Goal: Task Accomplishment & Management: Manage account settings

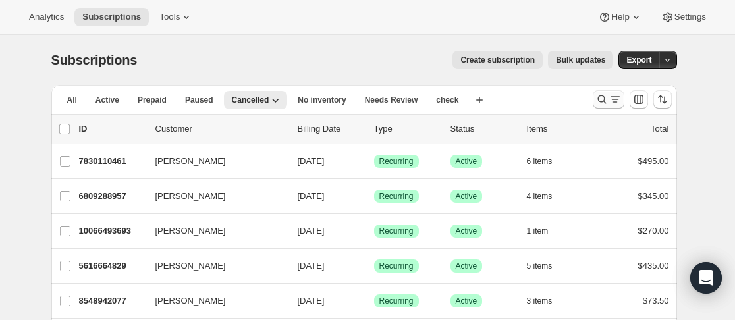
click at [608, 106] on button "Search and filter results" at bounding box center [609, 99] width 32 height 18
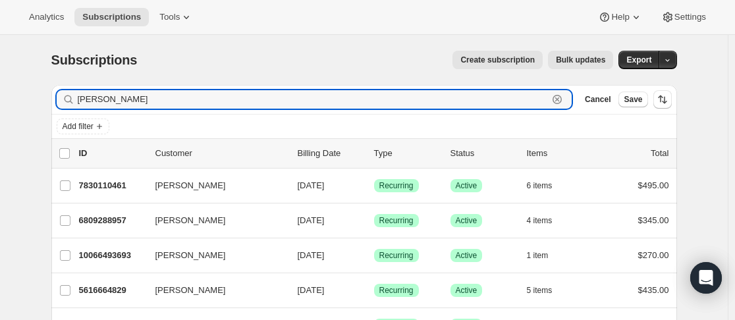
drag, startPoint x: 570, startPoint y: 102, endPoint x: 585, endPoint y: 98, distance: 15.2
click at [564, 101] on icon "button" at bounding box center [557, 99] width 13 height 13
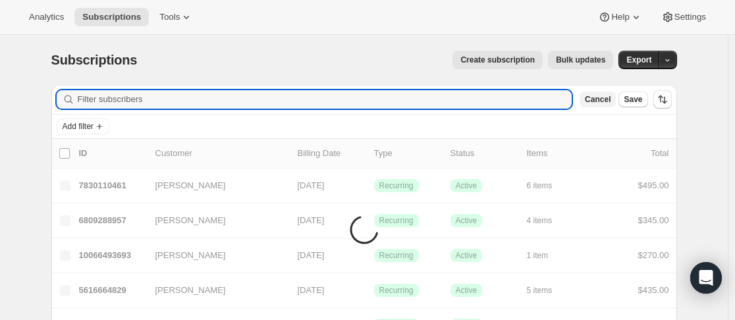
click at [601, 98] on span "Cancel" at bounding box center [598, 99] width 26 height 11
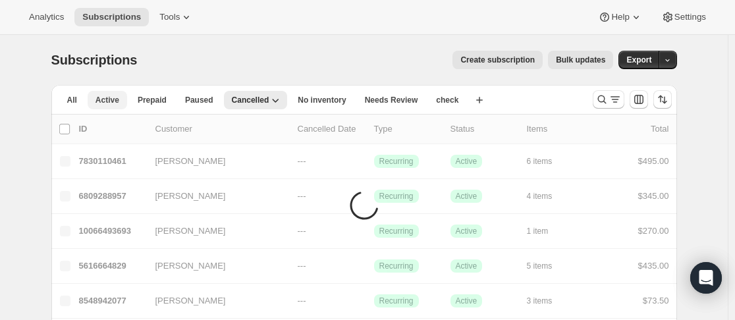
click at [97, 100] on button "Active" at bounding box center [108, 100] width 40 height 18
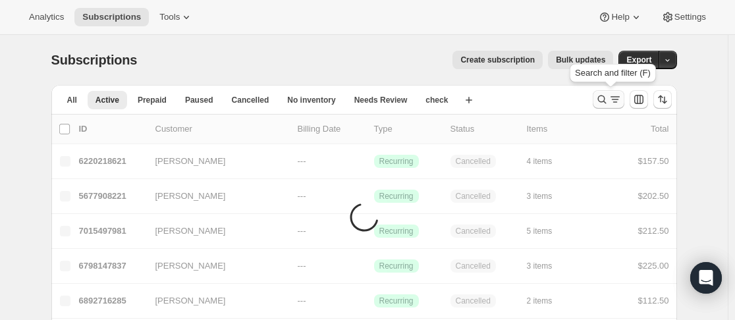
click at [604, 103] on icon "Search and filter results" at bounding box center [602, 99] width 13 height 13
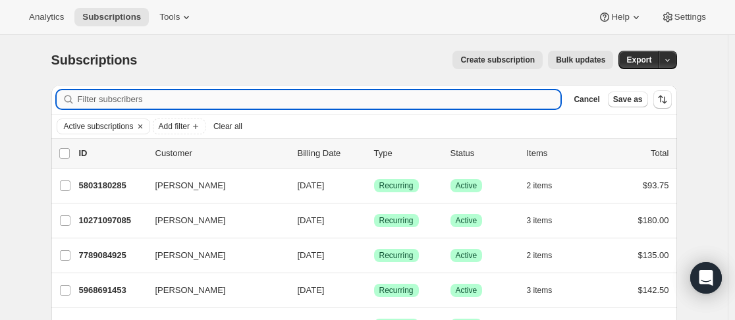
click at [442, 105] on input "Filter subscribers" at bounding box center [320, 99] width 484 height 18
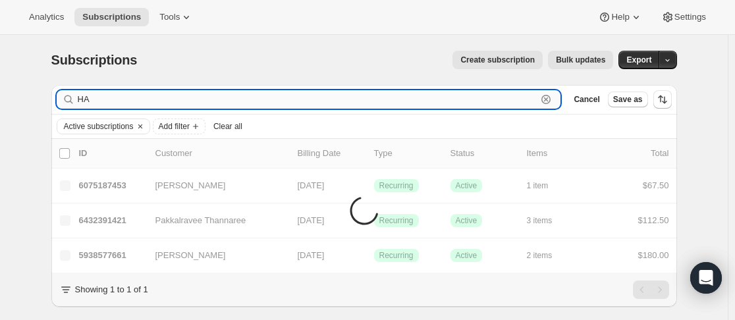
type input "H"
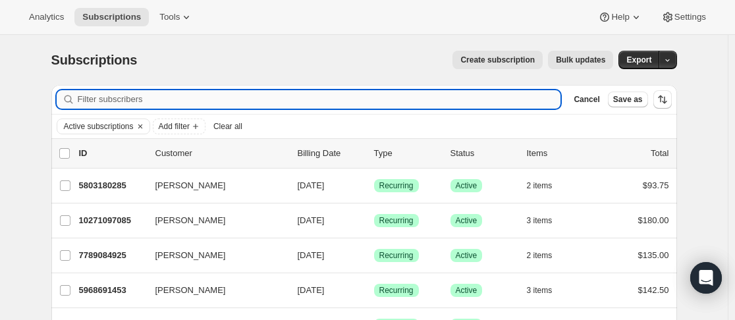
click at [290, 104] on input "Filter subscribers" at bounding box center [320, 99] width 484 height 18
click at [306, 101] on input "Filter subscribers" at bounding box center [320, 99] width 484 height 18
click at [326, 100] on input "Filter subscribers" at bounding box center [320, 99] width 484 height 18
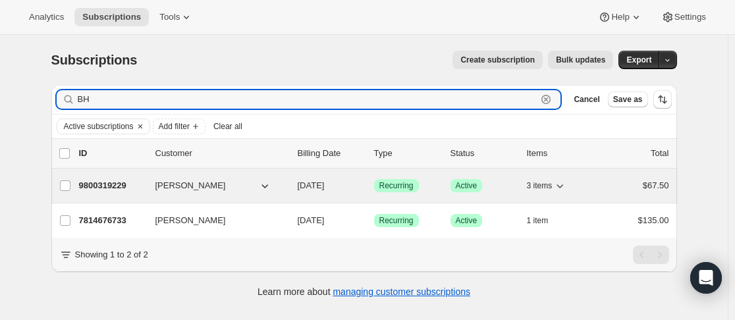
type input "BH"
click at [145, 186] on p "9800319229" at bounding box center [112, 185] width 66 height 13
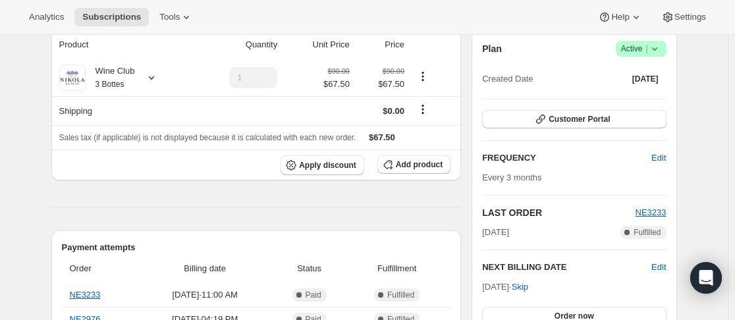
scroll to position [121, 0]
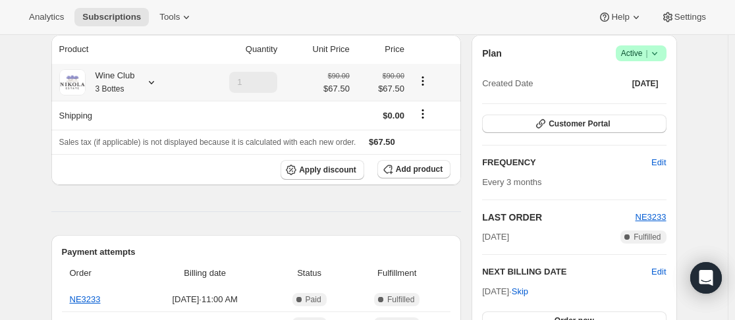
click at [152, 85] on icon at bounding box center [151, 82] width 13 height 13
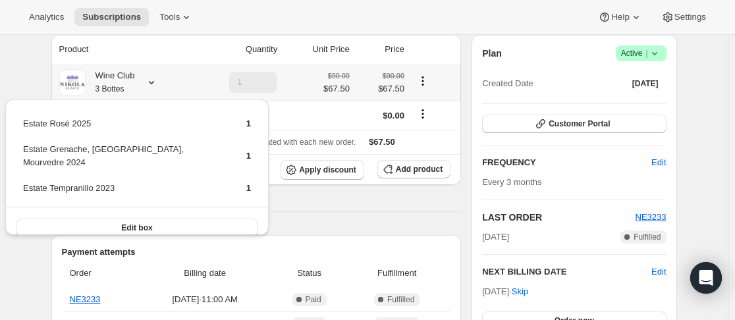
click at [156, 85] on icon at bounding box center [151, 82] width 13 height 13
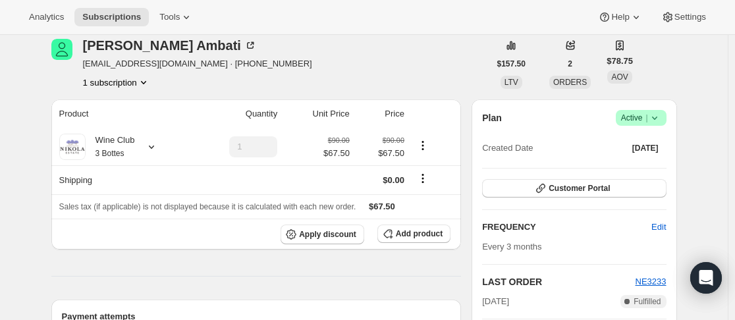
scroll to position [55, 0]
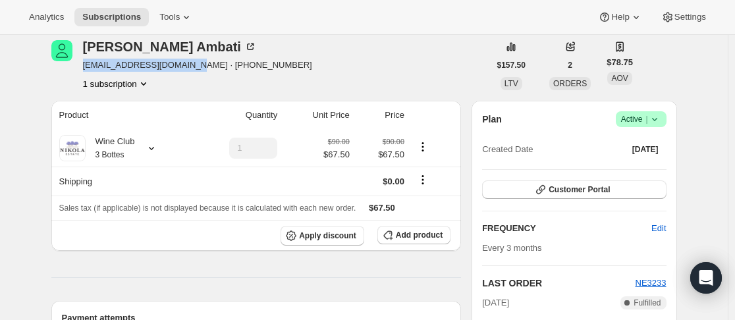
drag, startPoint x: 86, startPoint y: 67, endPoint x: 194, endPoint y: 65, distance: 108.7
click at [194, 65] on span "[EMAIL_ADDRESS][DOMAIN_NAME] · [PHONE_NUMBER]" at bounding box center [197, 65] width 229 height 13
click at [384, 53] on div "[PERSON_NAME] [EMAIL_ADDRESS][DOMAIN_NAME] · [PHONE_NUMBER] 1 subscription" at bounding box center [270, 65] width 438 height 50
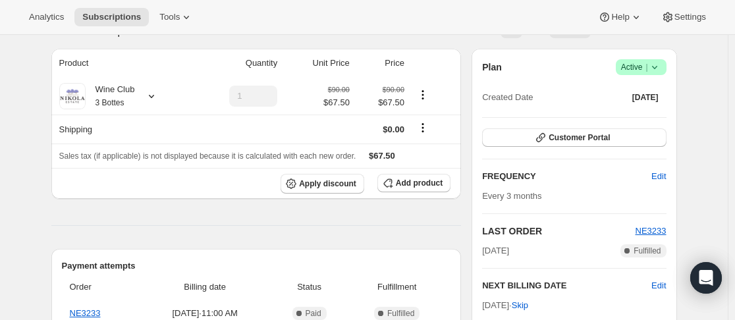
scroll to position [121, 0]
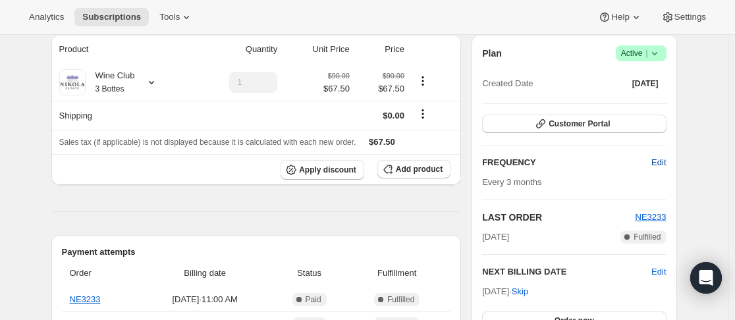
click at [656, 163] on span "Edit" at bounding box center [659, 162] width 14 height 13
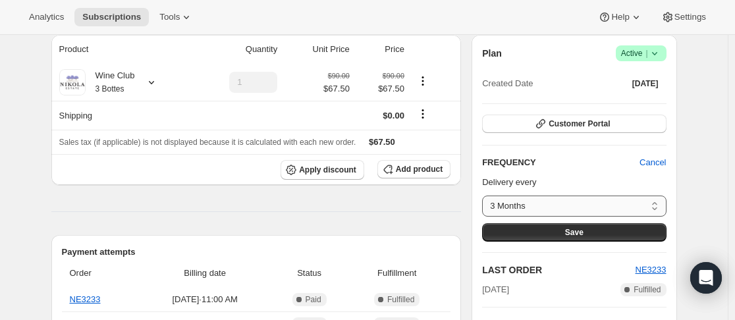
click at [553, 206] on select "3 Months 4 Months 6 Months 12 Months Custom..." at bounding box center [574, 206] width 184 height 21
click at [569, 202] on select "3 Months 4 Months 6 Months 12 Months Custom..." at bounding box center [574, 206] width 184 height 21
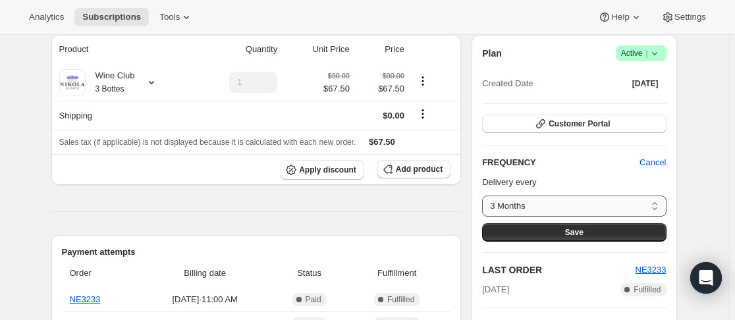
click at [569, 202] on select "3 Months 4 Months 6 Months 12 Months Custom..." at bounding box center [574, 206] width 184 height 21
click at [538, 205] on select "3 Months 4 Months 6 Months 12 Months Custom..." at bounding box center [574, 206] width 184 height 21
select select "MONTH#12"
click at [486, 196] on select "3 Months 4 Months 6 Months 12 Months Custom..." at bounding box center [574, 206] width 184 height 21
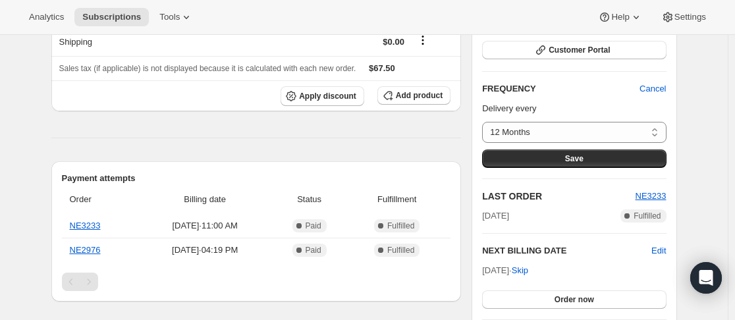
scroll to position [198, 0]
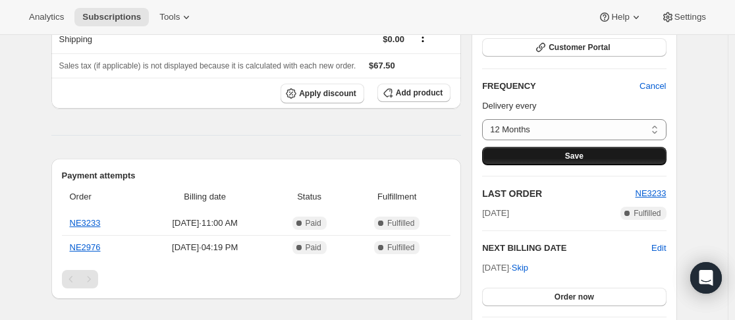
click at [584, 159] on span "Save" at bounding box center [574, 156] width 18 height 11
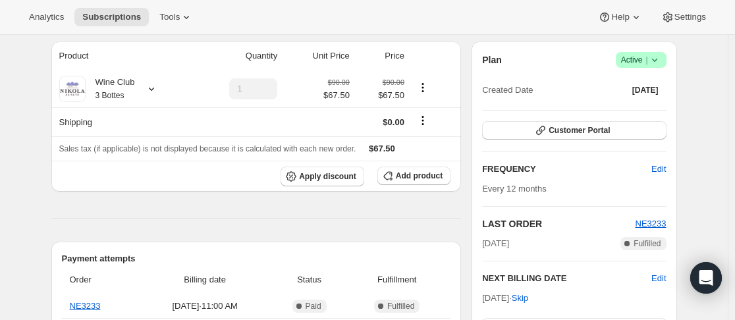
scroll to position [264, 0]
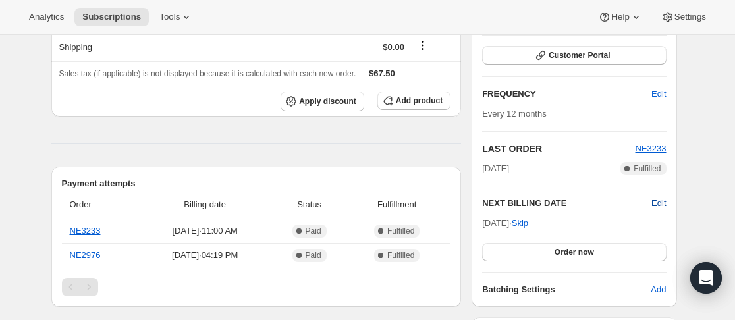
click at [659, 206] on span "Edit" at bounding box center [659, 203] width 14 height 13
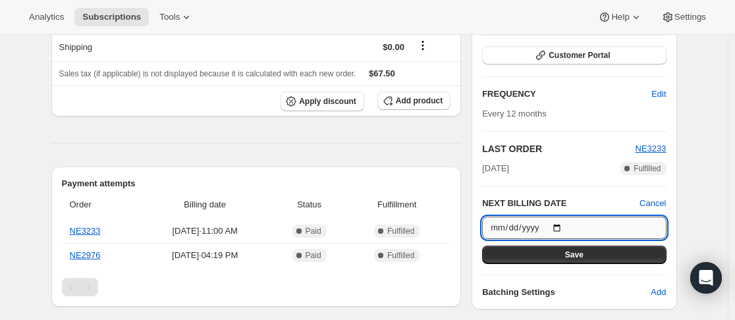
click at [564, 230] on input "[DATE]" at bounding box center [574, 228] width 184 height 22
click at [565, 229] on input "[DATE]" at bounding box center [574, 228] width 184 height 22
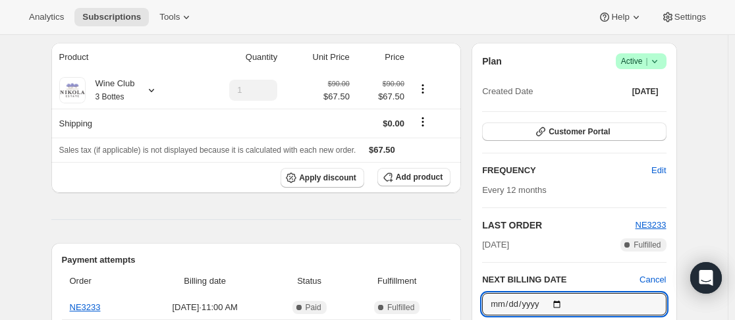
scroll to position [330, 0]
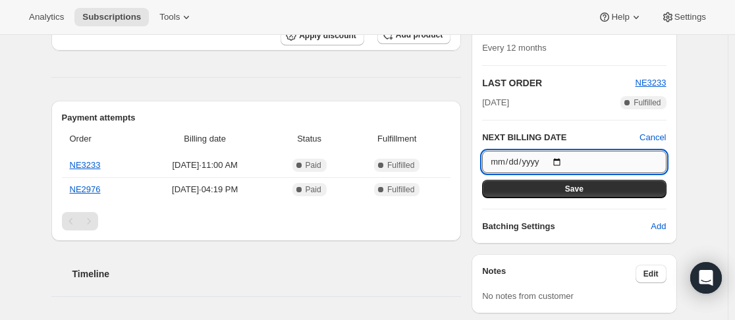
click at [557, 163] on input "[DATE]" at bounding box center [574, 162] width 184 height 22
type input "[DATE]"
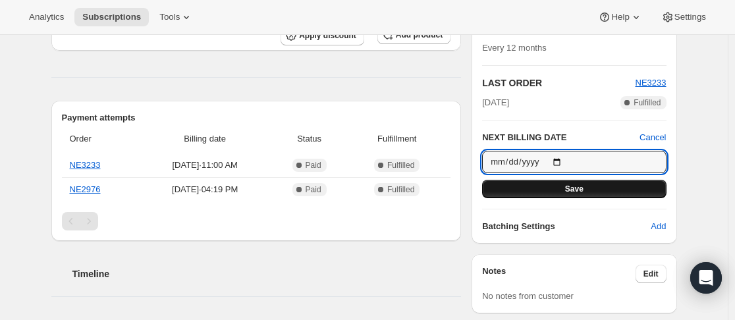
click at [577, 190] on span "Save" at bounding box center [574, 189] width 18 height 11
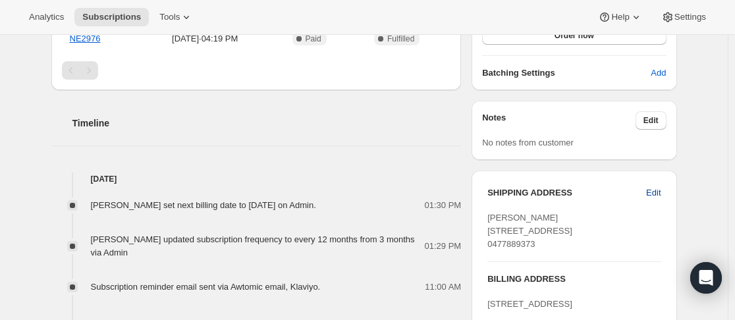
scroll to position [529, 0]
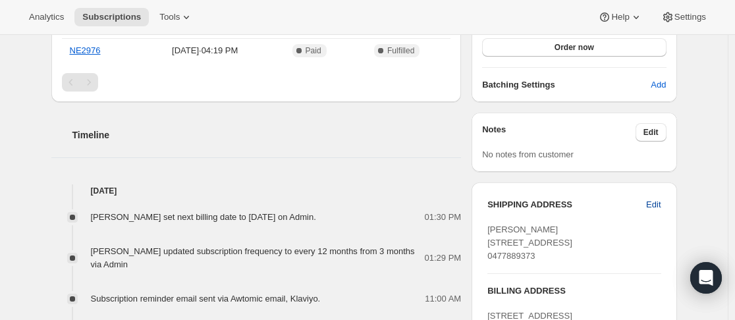
click at [657, 206] on span "Edit" at bounding box center [654, 204] width 14 height 13
select select "WA"
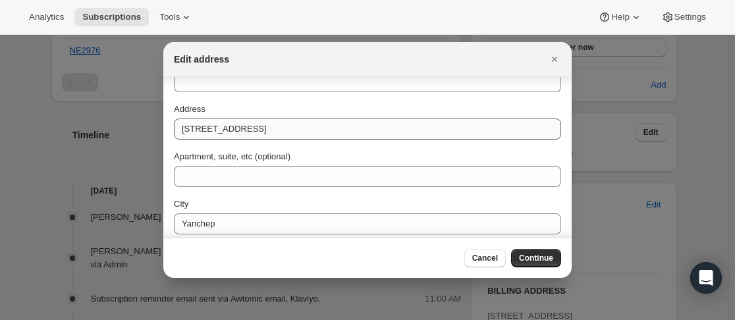
scroll to position [66, 0]
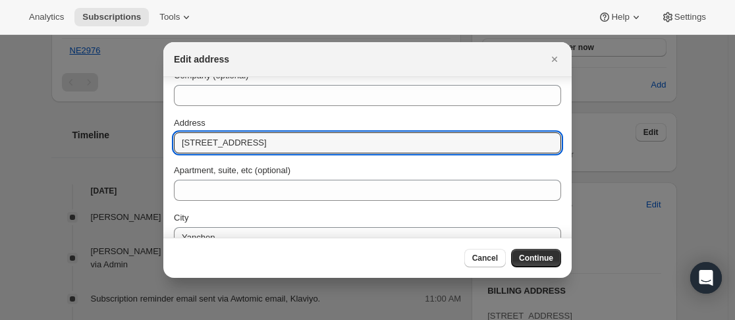
drag, startPoint x: 268, startPoint y: 146, endPoint x: 140, endPoint y: 145, distance: 127.9
drag, startPoint x: 268, startPoint y: 146, endPoint x: 216, endPoint y: 142, distance: 52.9
click at [179, 148] on input "1 NOON [PERSON_NAME]" at bounding box center [368, 142] width 388 height 21
type input "1 NOON [PERSON_NAME]"
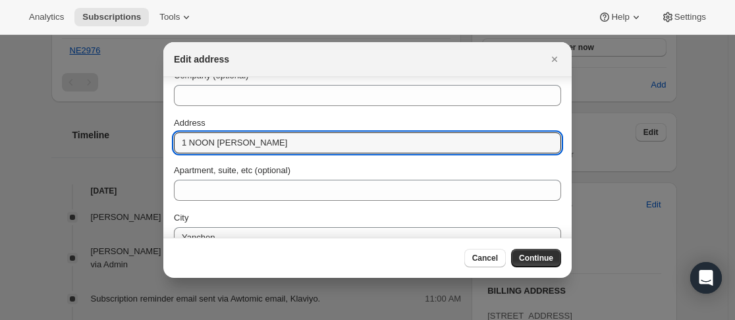
drag, startPoint x: 260, startPoint y: 146, endPoint x: 163, endPoint y: 139, distance: 97.8
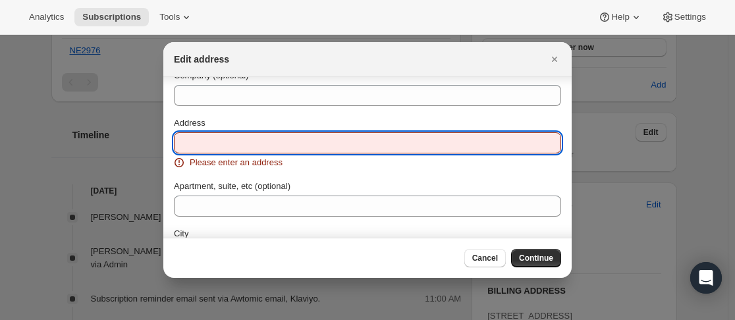
paste input "[STREET_ADDRESS]"
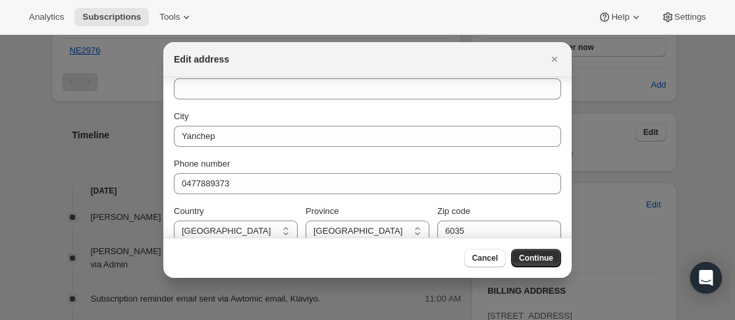
scroll to position [182, 0]
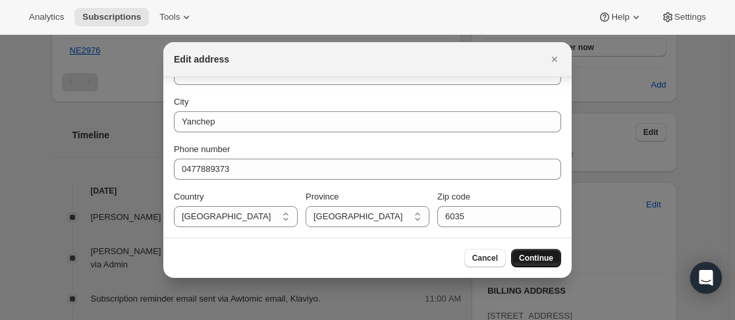
type input "[STREET_ADDRESS]"
click at [546, 257] on span "Continue" at bounding box center [536, 258] width 34 height 11
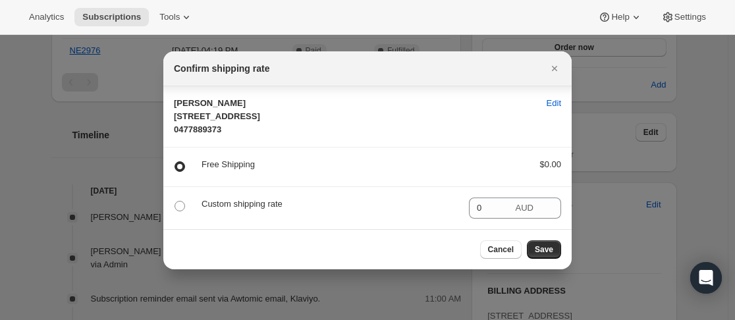
scroll to position [8, 0]
click at [544, 255] on span "Save" at bounding box center [544, 250] width 18 height 11
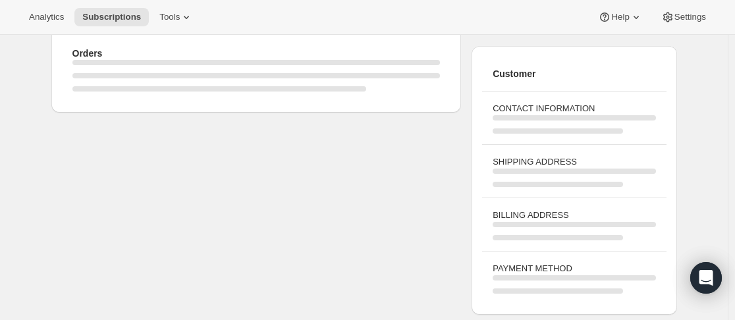
scroll to position [595, 0]
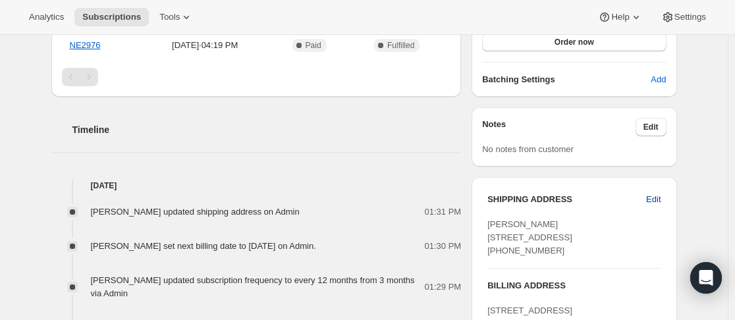
click at [652, 202] on span "Edit" at bounding box center [654, 199] width 14 height 13
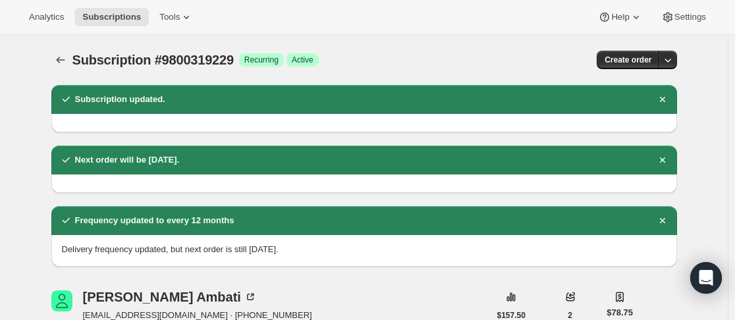
select select "WA"
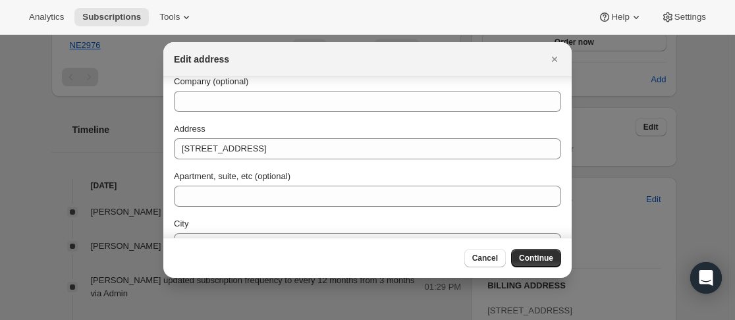
scroll to position [182, 0]
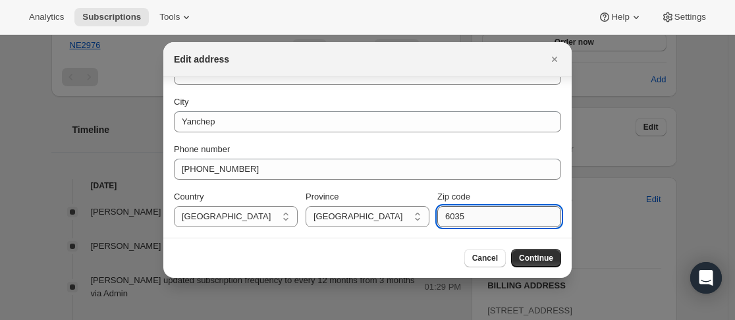
click at [480, 215] on input "6035" at bounding box center [500, 216] width 124 height 21
type input "6036"
click at [535, 252] on button "Continue" at bounding box center [536, 258] width 50 height 18
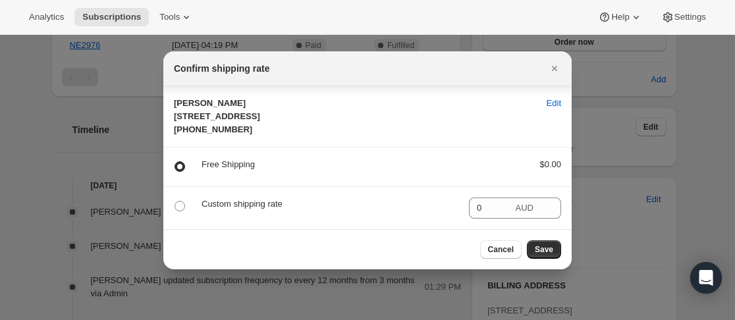
scroll to position [8, 0]
click at [550, 255] on span "Save" at bounding box center [544, 250] width 18 height 11
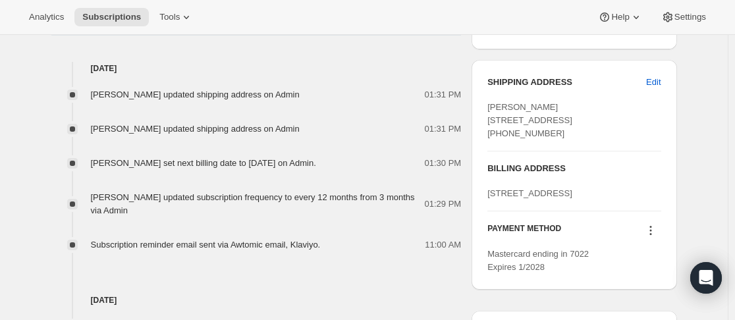
scroll to position [793, 0]
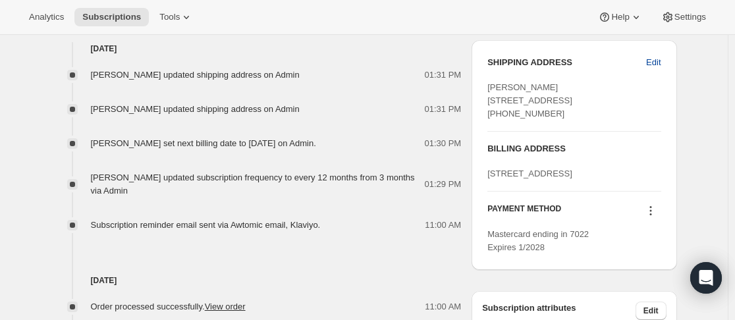
click at [652, 71] on button "Edit" at bounding box center [654, 62] width 30 height 21
select select "WA"
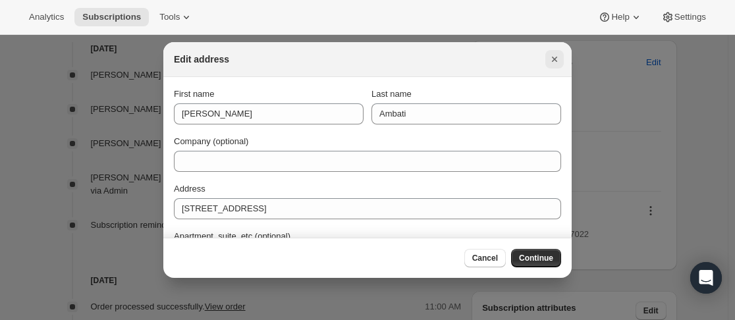
click at [552, 61] on icon "Close" at bounding box center [554, 59] width 13 height 13
